Goal: Information Seeking & Learning: Learn about a topic

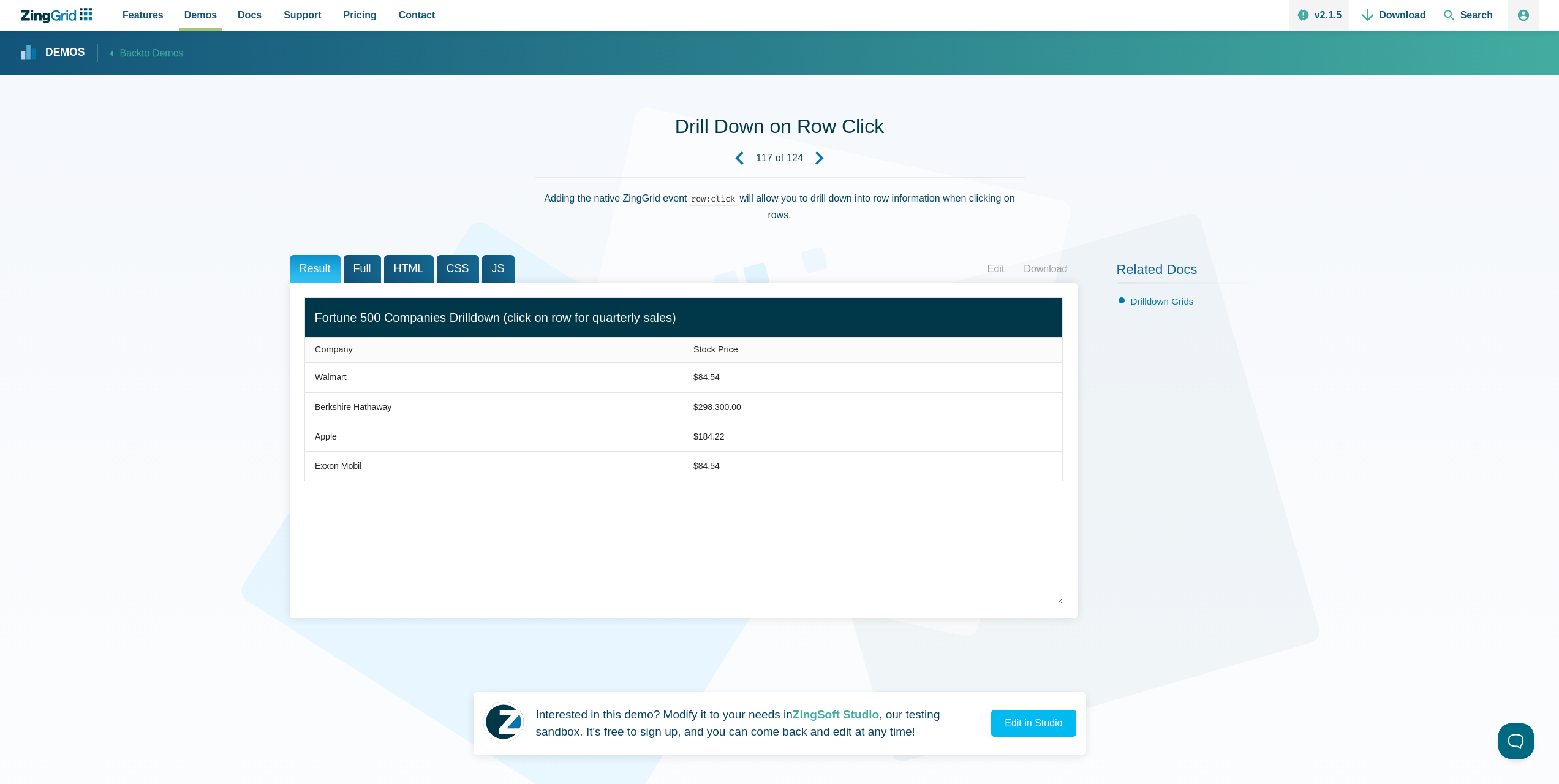
click at [57, 51] on strong "Demos" at bounding box center [65, 52] width 40 height 11
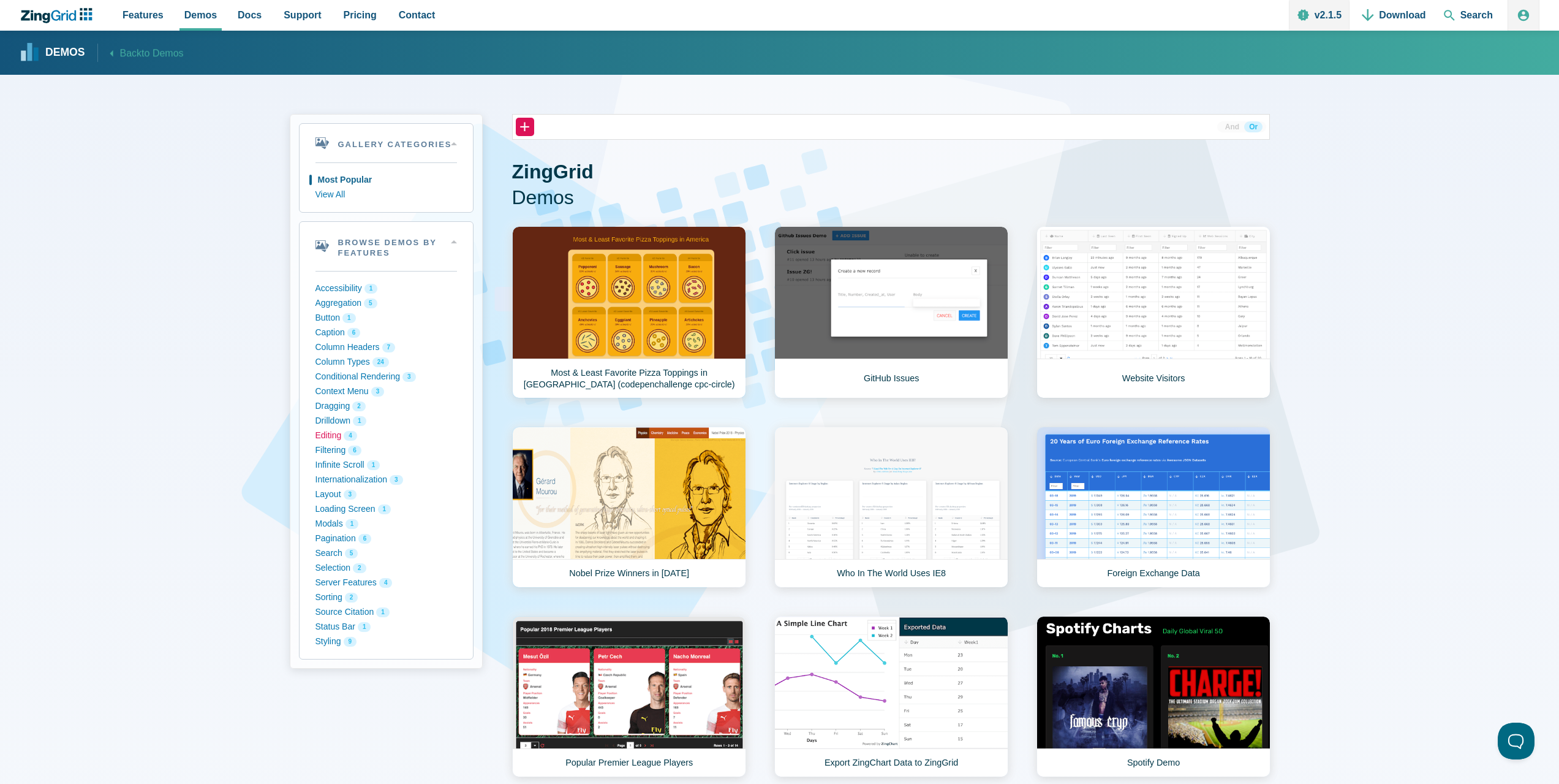
click at [340, 435] on button "Editing 4" at bounding box center [386, 435] width 142 height 14
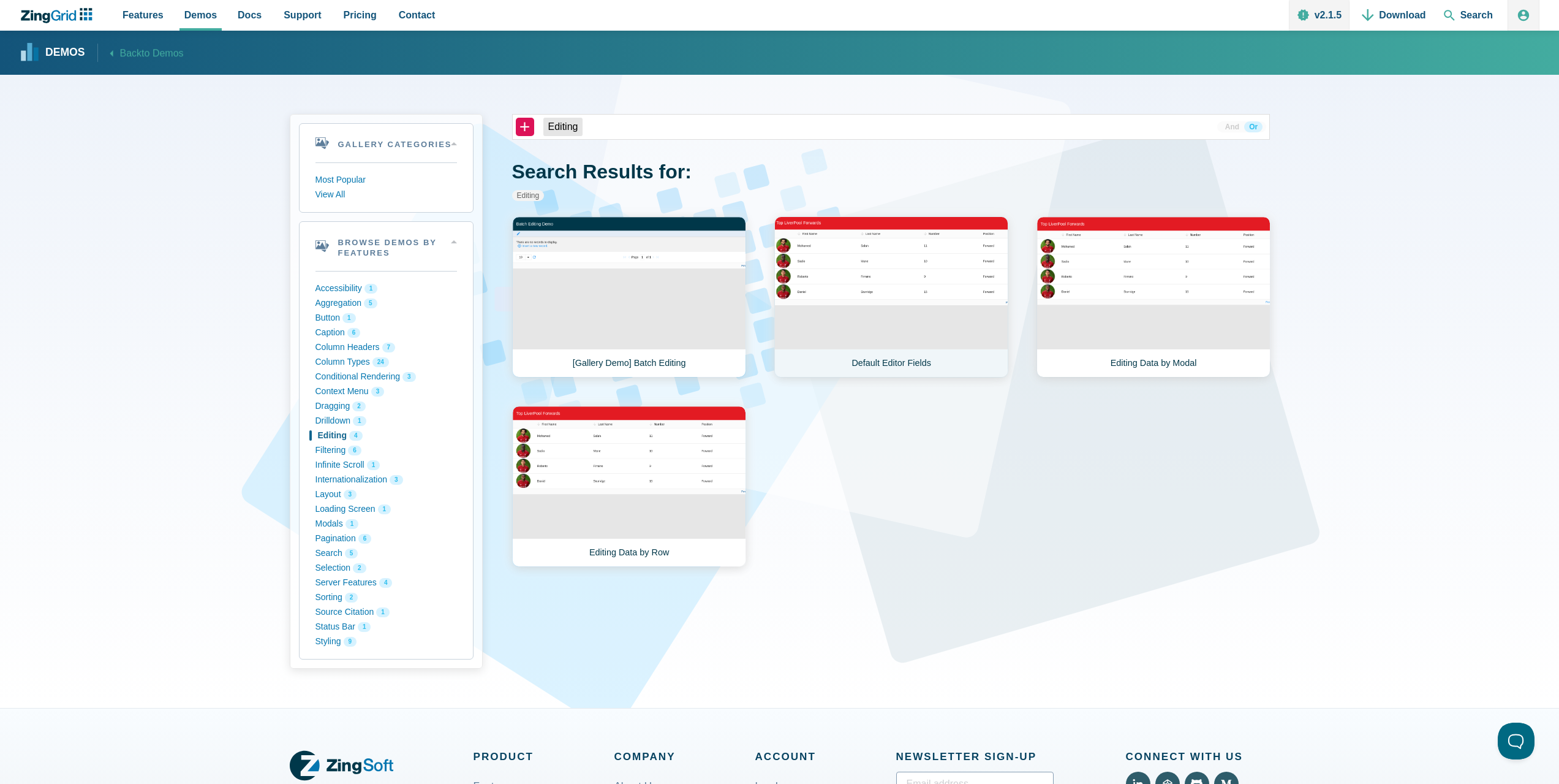
click at [895, 277] on link "Default Editor Fields" at bounding box center [891, 296] width 234 height 161
click at [668, 316] on link "[Gallery Demo] Batch Editing" at bounding box center [629, 296] width 234 height 161
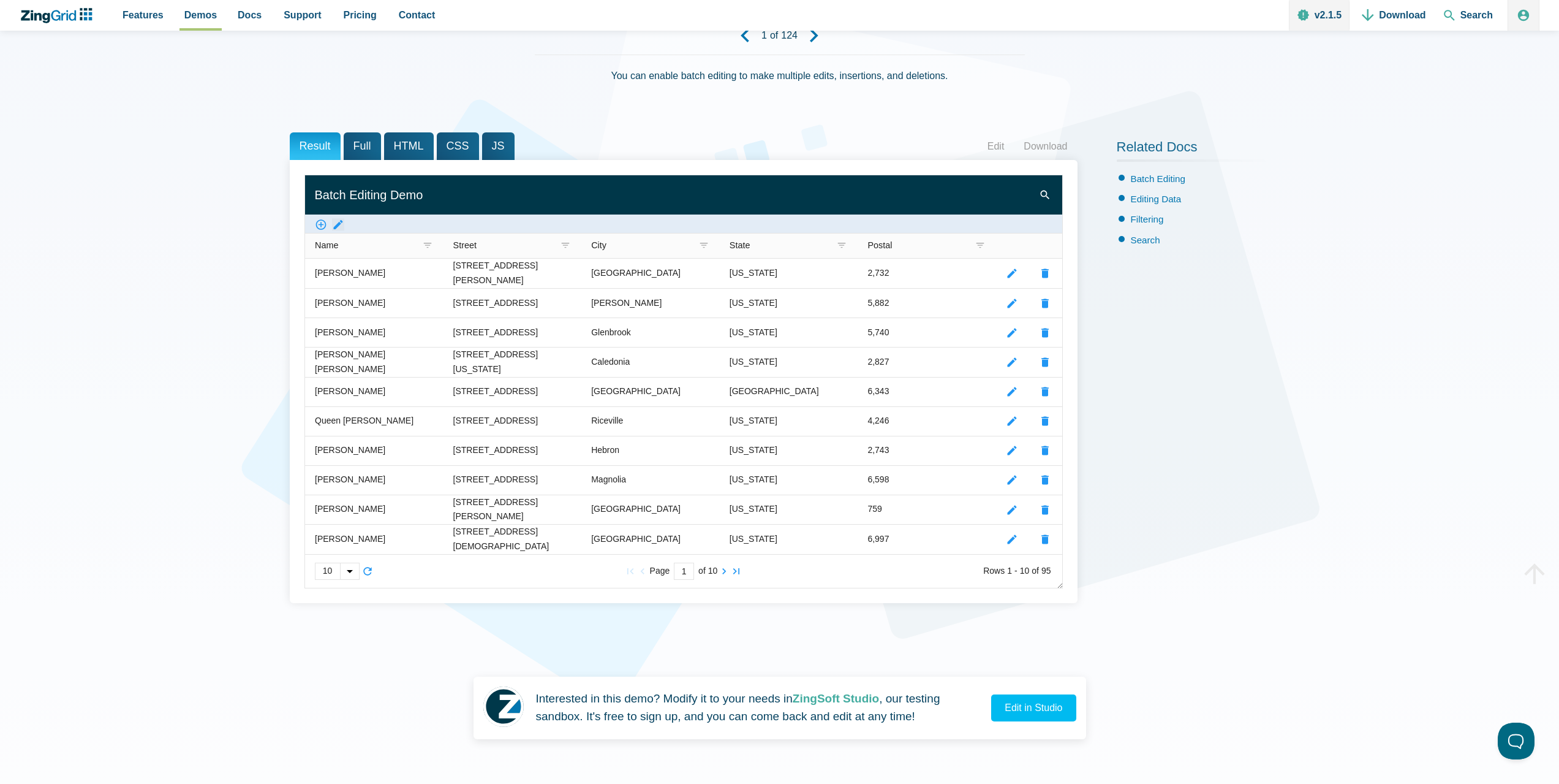
click at [341, 221] on zg-icon "batchedit" at bounding box center [339, 225] width 13 height 13
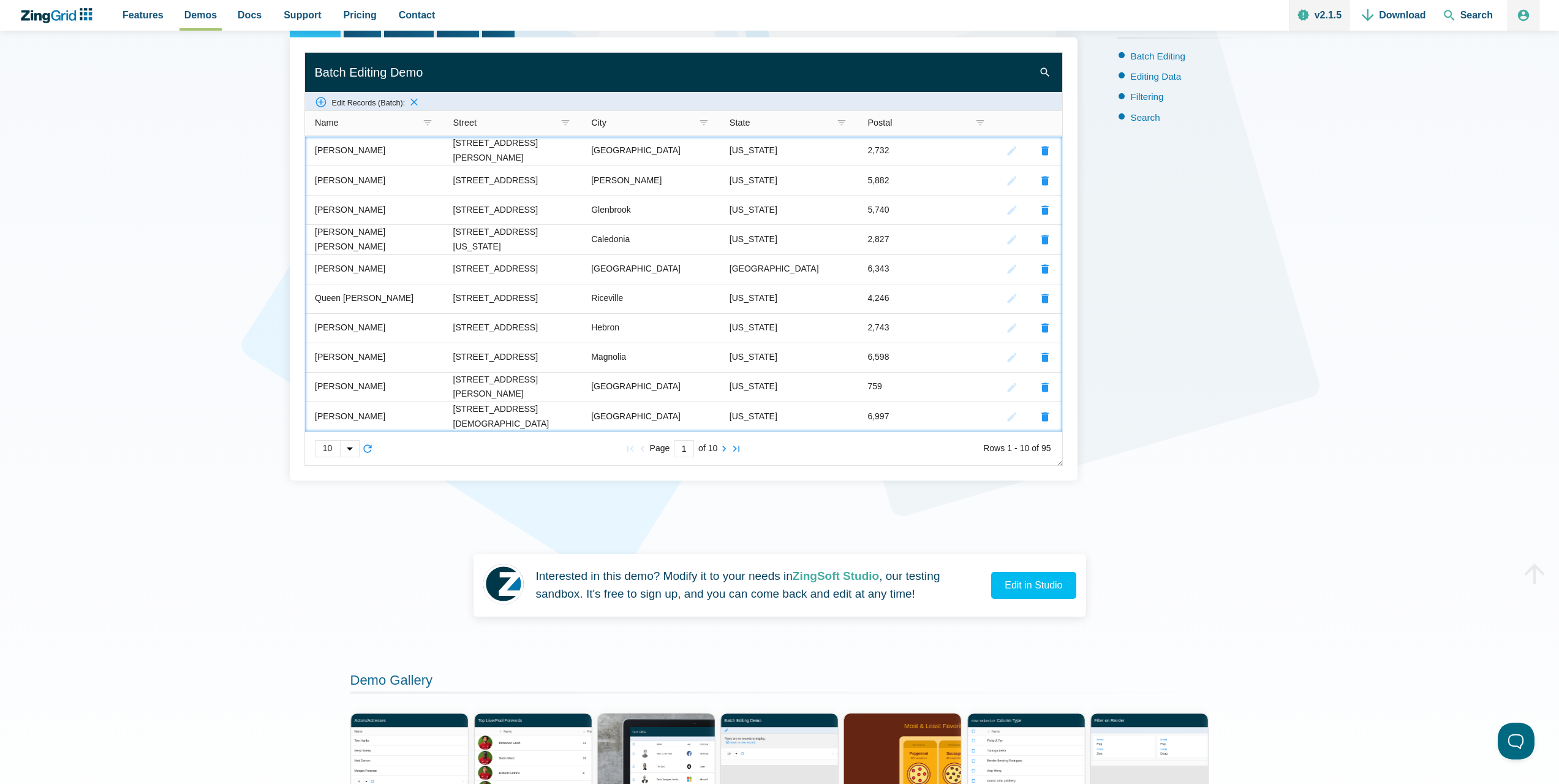
scroll to position [184, 0]
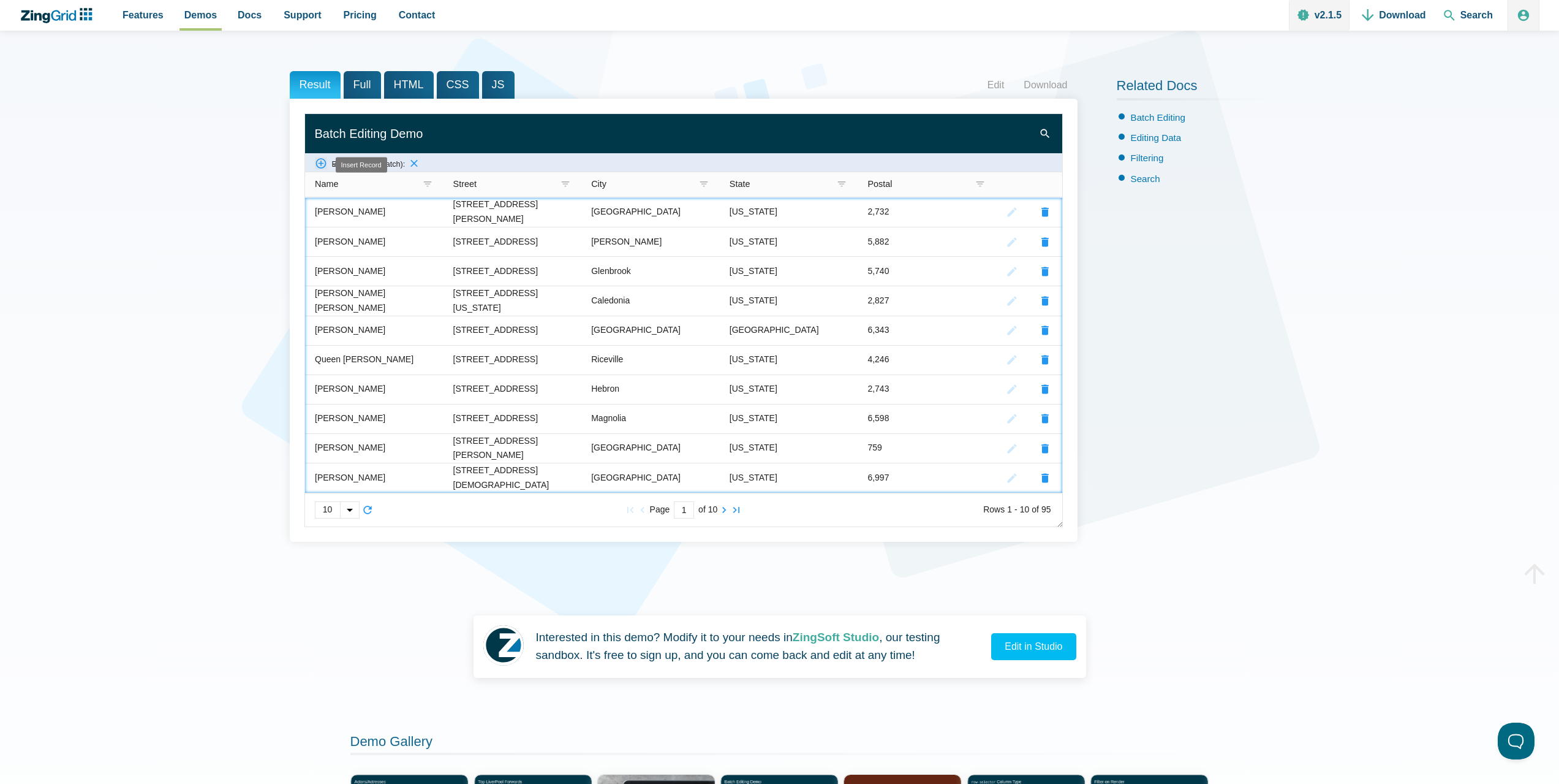
click at [317, 166] on zg-icon "createrecord" at bounding box center [322, 163] width 13 height 13
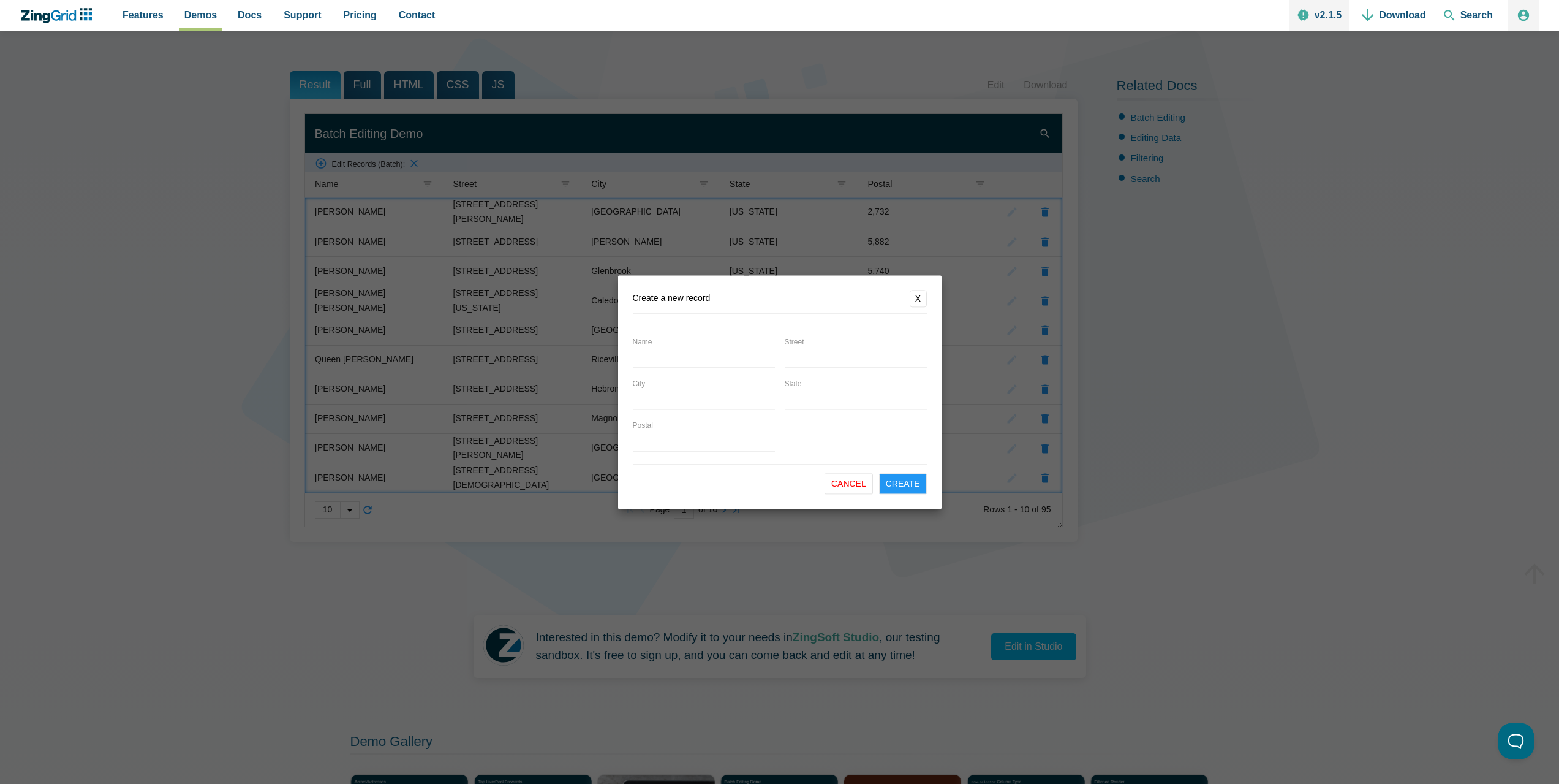
click at [920, 294] on button "X" at bounding box center [918, 298] width 17 height 17
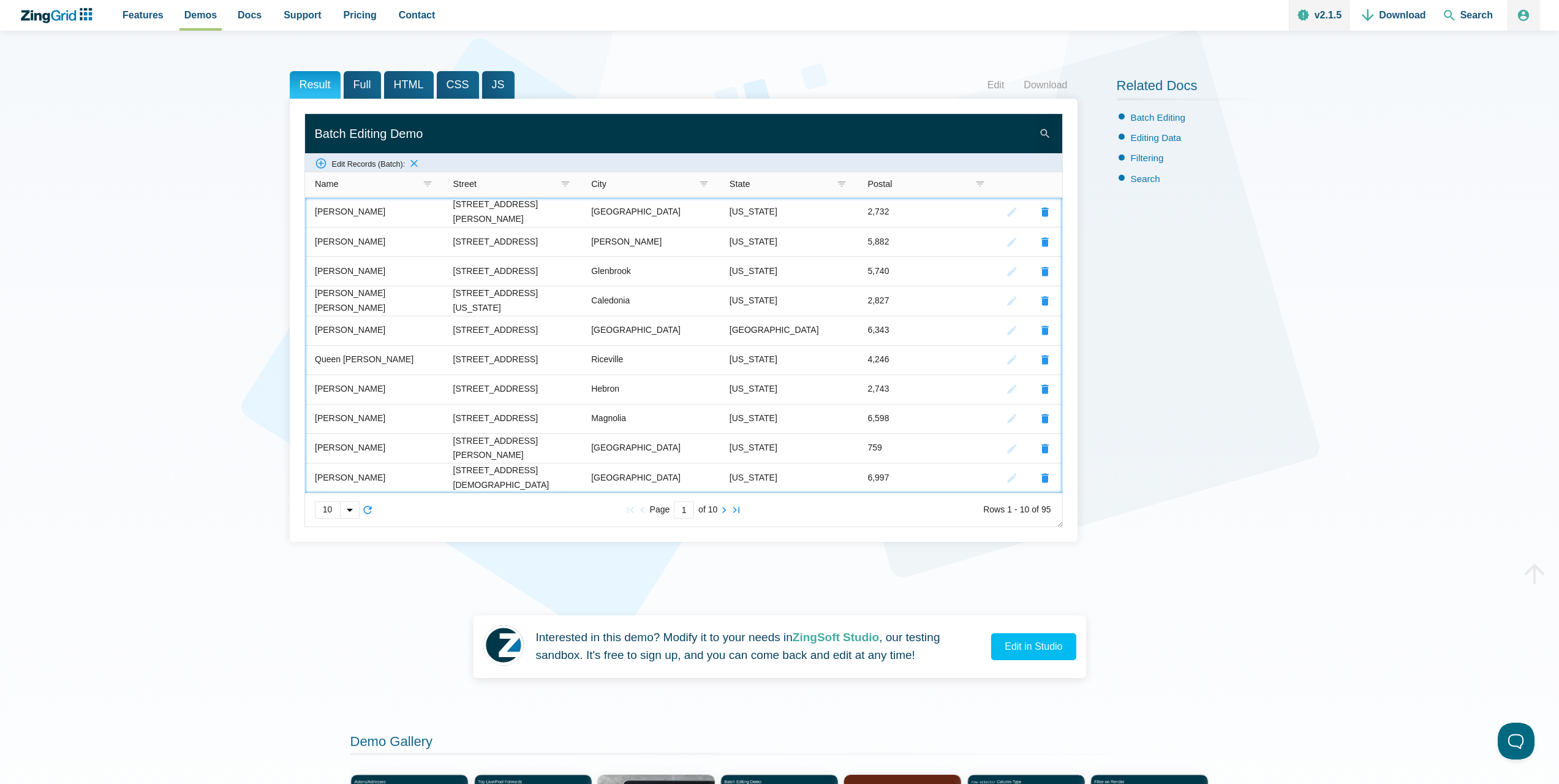
click at [1041, 130] on zg-icon "search" at bounding box center [1045, 134] width 13 height 13
click at [639, 145] on div "Batch Editing Demo" at bounding box center [684, 133] width 738 height 39
click at [696, 80] on header "Result Full HTML CSS JS Edit Download" at bounding box center [684, 85] width 788 height 28
click at [327, 166] on zg-text "Edit Records (Batch):" at bounding box center [368, 163] width 81 height 6
click at [324, 164] on zg-icon "createrecord" at bounding box center [322, 163] width 13 height 13
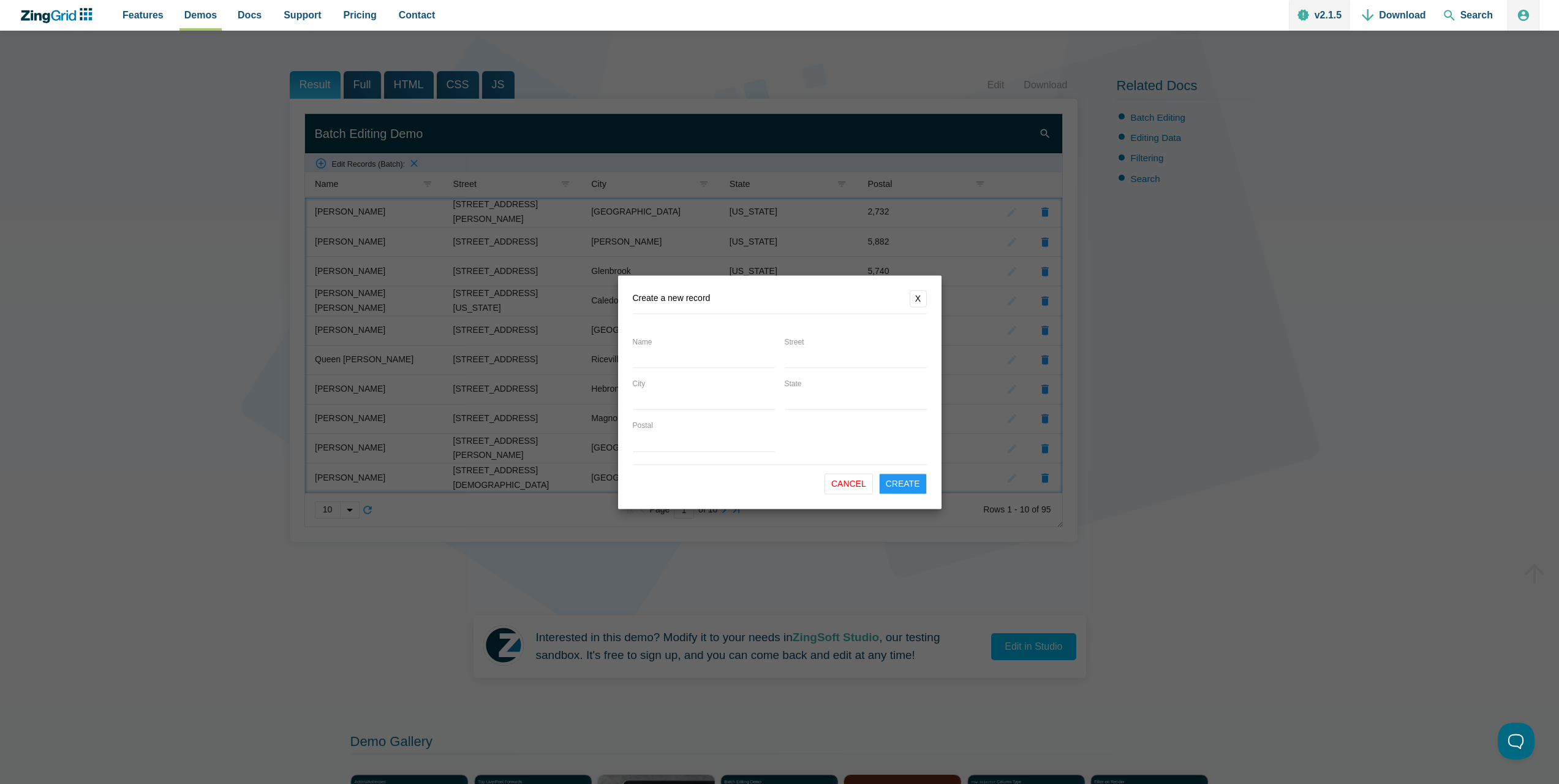
drag, startPoint x: 921, startPoint y: 298, endPoint x: 1081, endPoint y: 298, distance: 160.0
click at [927, 298] on form "Create a new record X Name Street City State Postal Cancel Create" at bounding box center [780, 392] width 323 height 233
click at [1190, 300] on dialog "Create a new record X Name Street City State Postal Cancel Create" at bounding box center [780, 392] width 1559 height 784
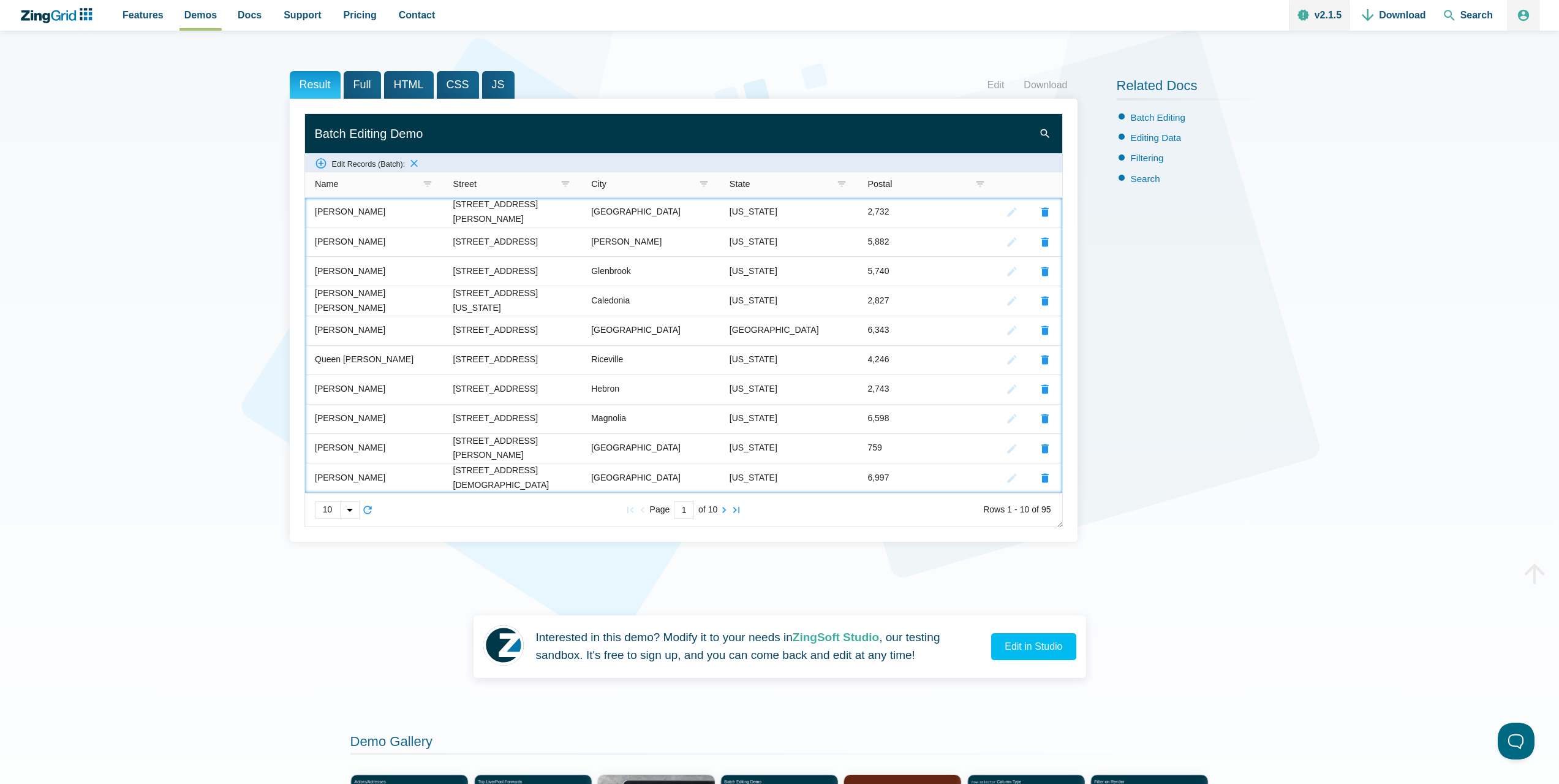
click at [557, 54] on div "[Gallery Demo] Batch Editing 1 of 124 You can enable batch editing to make mult…" at bounding box center [780, 445] width 980 height 1109
click at [364, 16] on span "Pricing" at bounding box center [360, 14] width 33 height 16
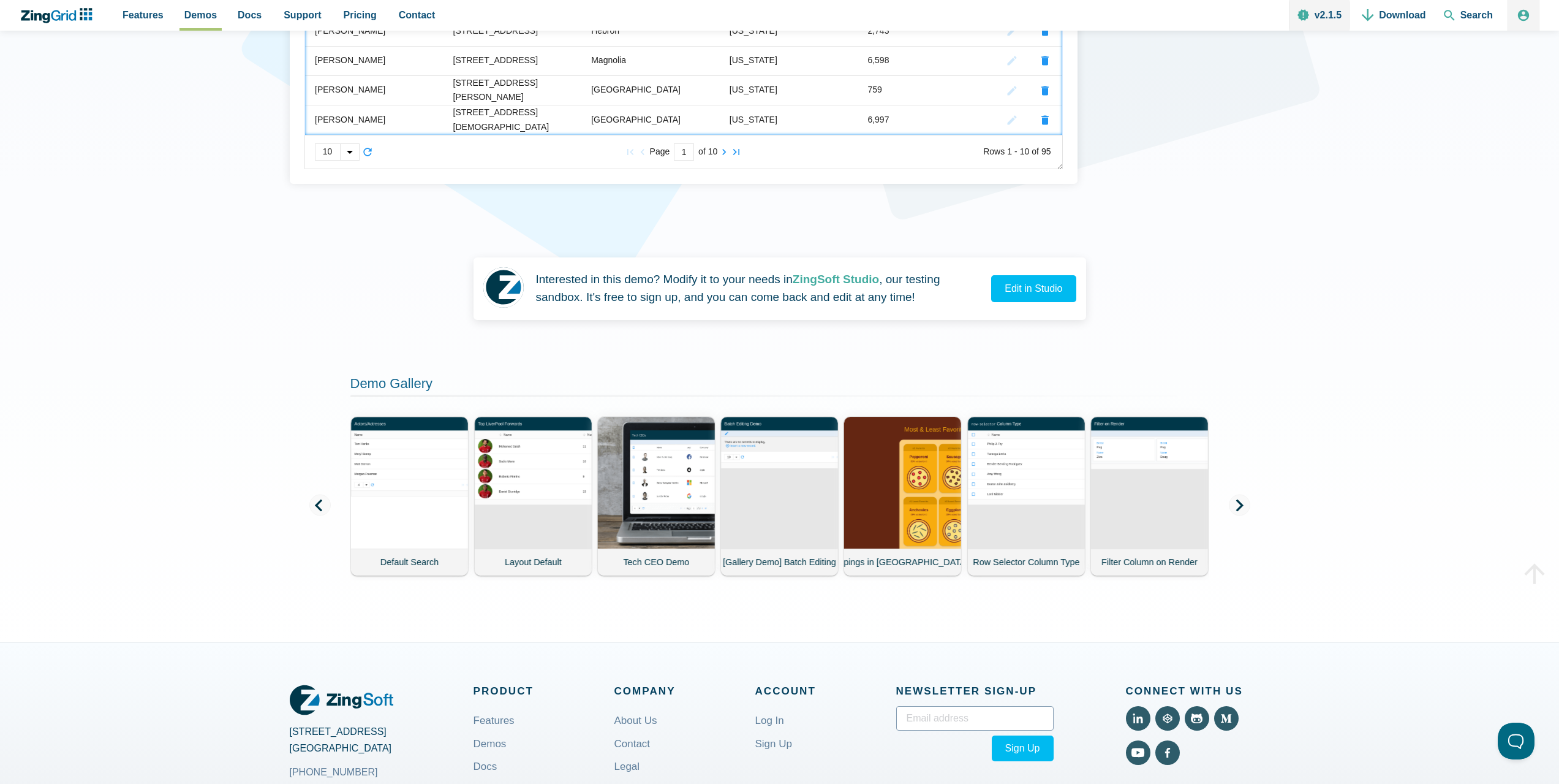
scroll to position [296, 0]
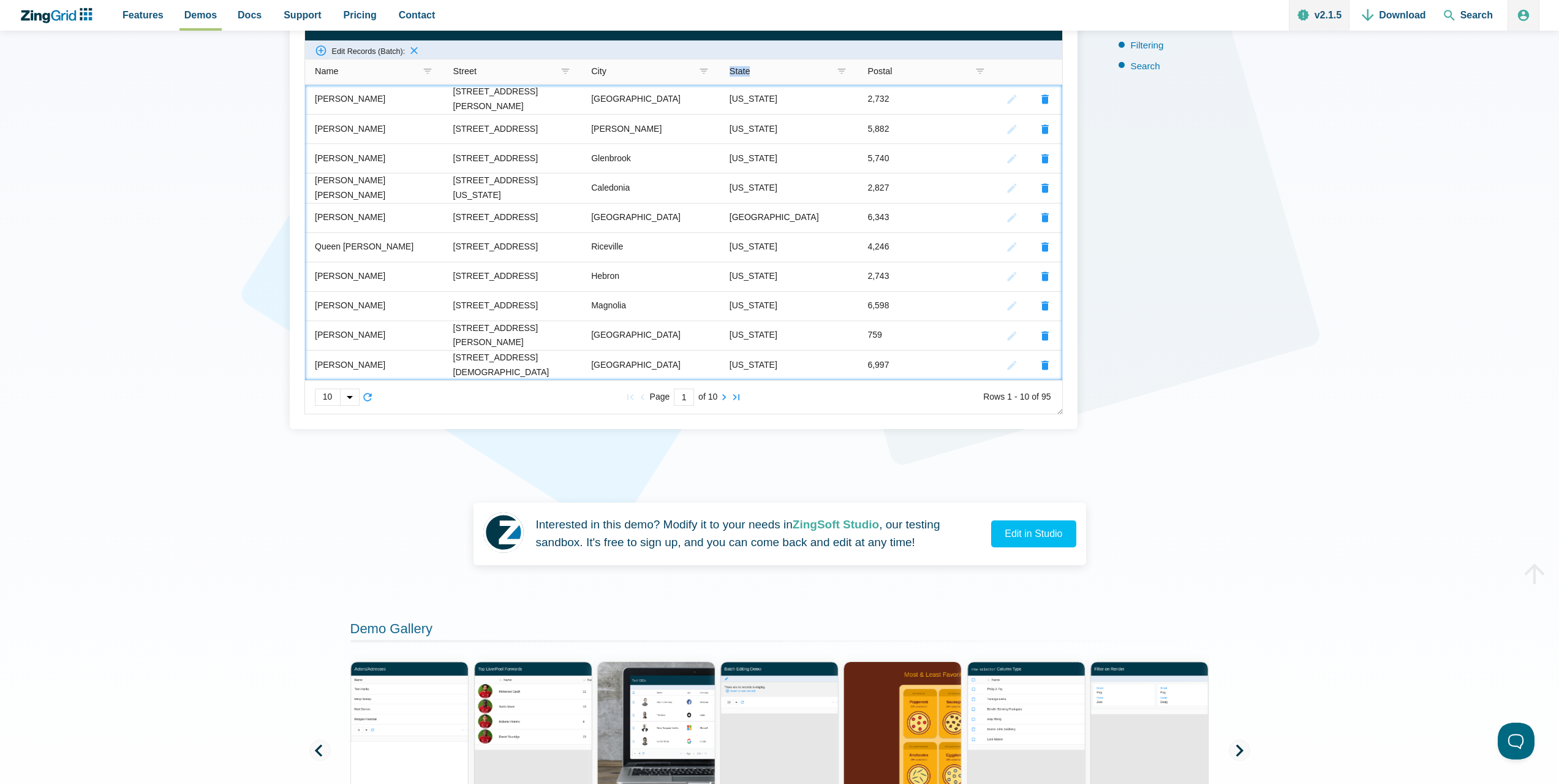
drag, startPoint x: 681, startPoint y: 70, endPoint x: 752, endPoint y: 68, distance: 71.0
click at [0, 0] on slot "Name Street City State Postal" at bounding box center [0, 0] width 0 height 0
drag, startPoint x: 705, startPoint y: 75, endPoint x: 751, endPoint y: 72, distance: 46.1
click at [0, 0] on slot "Name Street City State Postal" at bounding box center [0, 0] width 0 height 0
click at [750, 72] on span "State" at bounding box center [739, 70] width 21 height 10
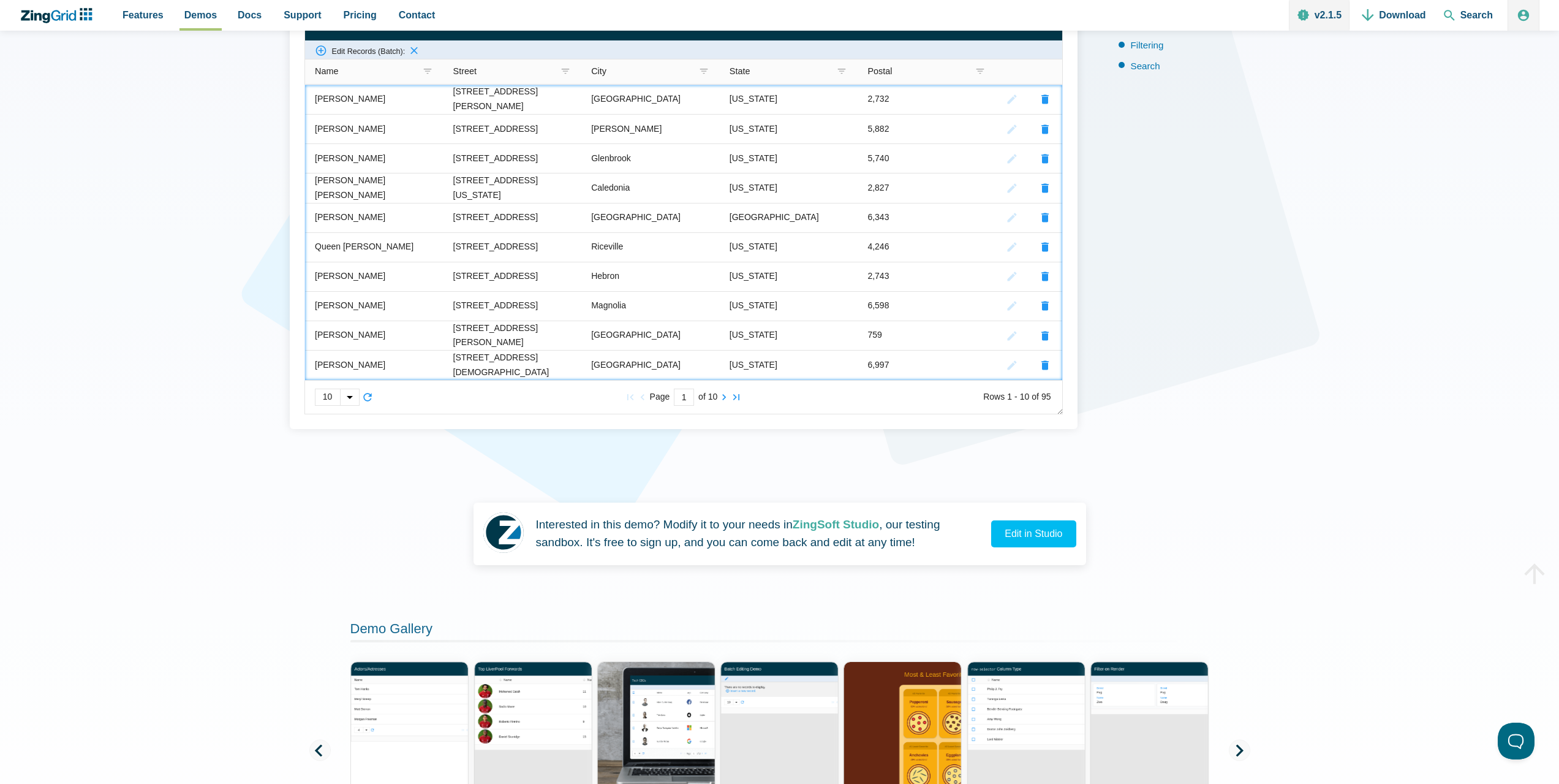
scroll to position [174, 0]
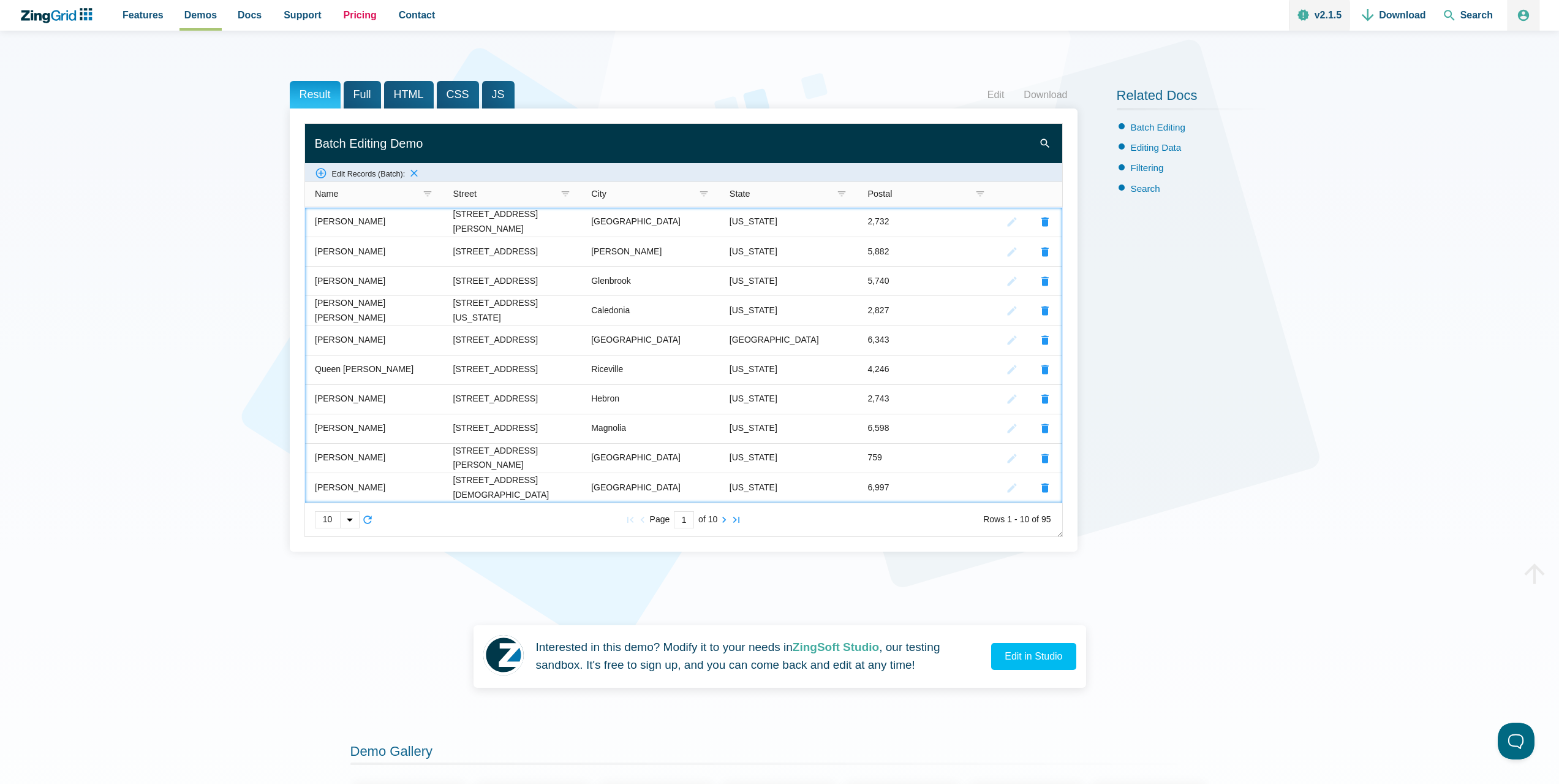
click at [339, 24] on link "Pricing" at bounding box center [359, 15] width 42 height 31
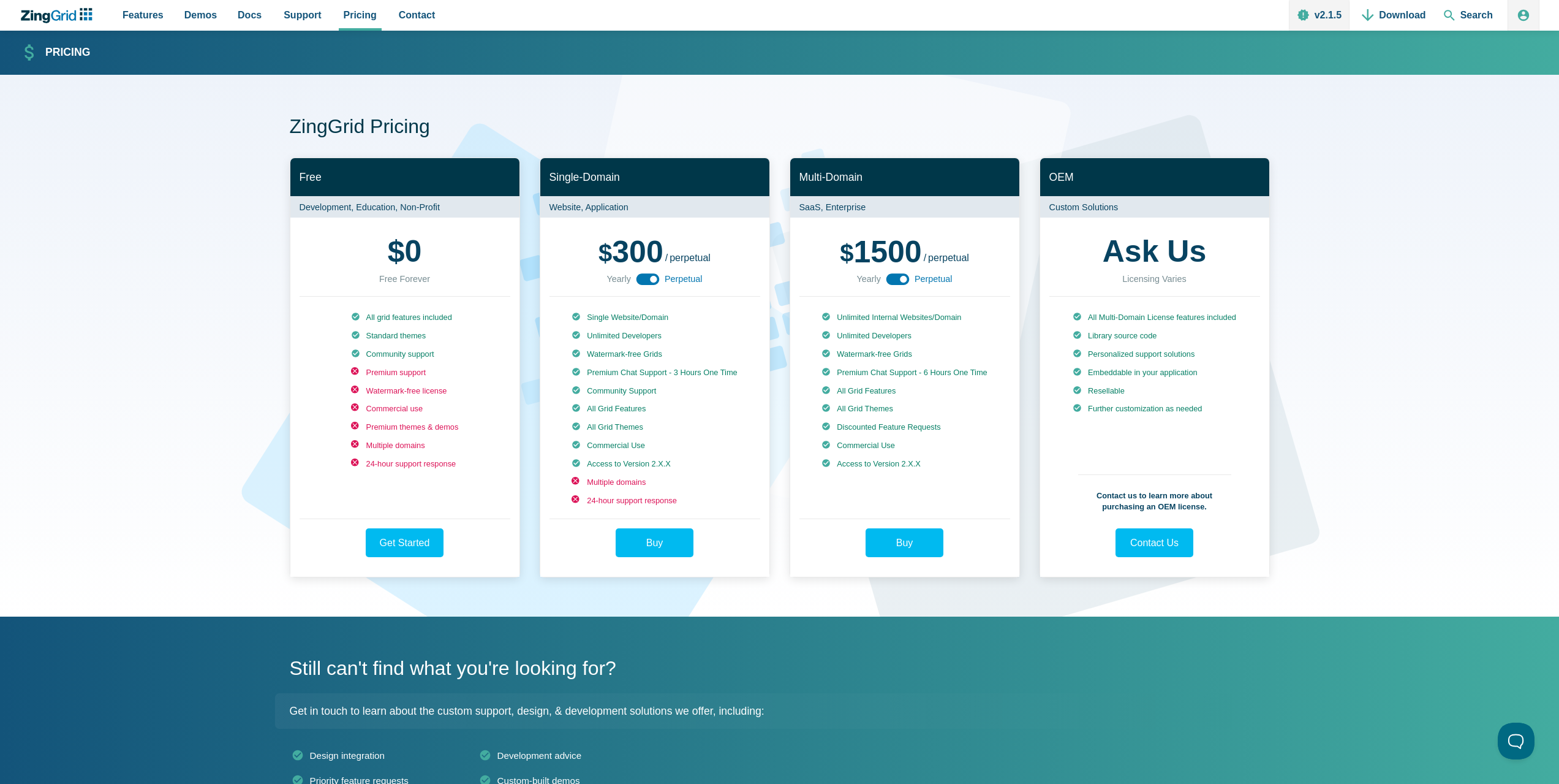
click at [41, 15] on icon "ZingChart Logo. Click to return to the homepage" at bounding box center [35, 16] width 29 height 13
